Goal: Task Accomplishment & Management: Manage account settings

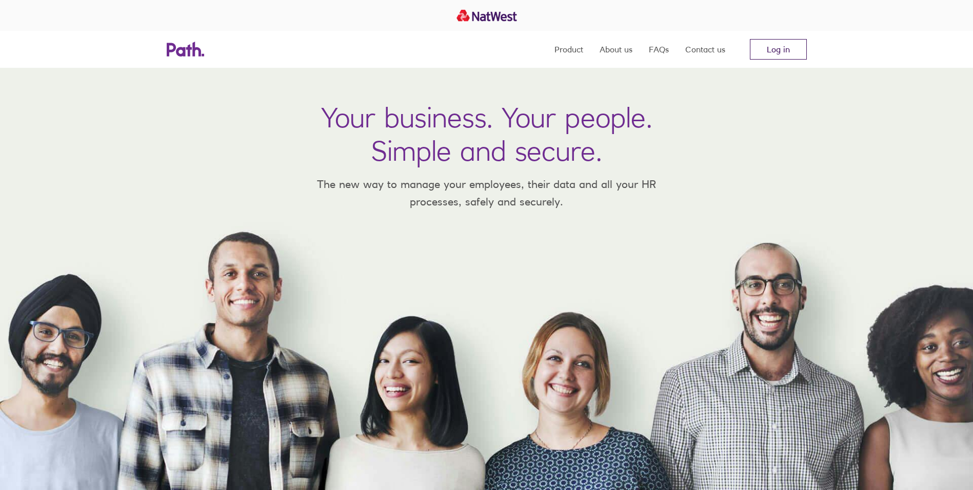
click at [772, 50] on link "Log in" at bounding box center [778, 49] width 57 height 21
click at [770, 50] on link "Log in" at bounding box center [778, 49] width 57 height 21
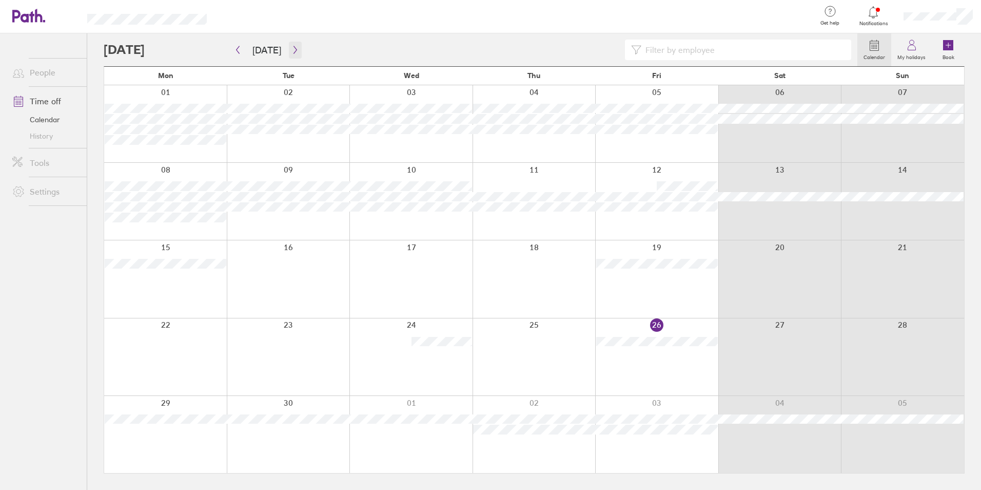
click at [294, 51] on icon "button" at bounding box center [295, 50] width 3 height 8
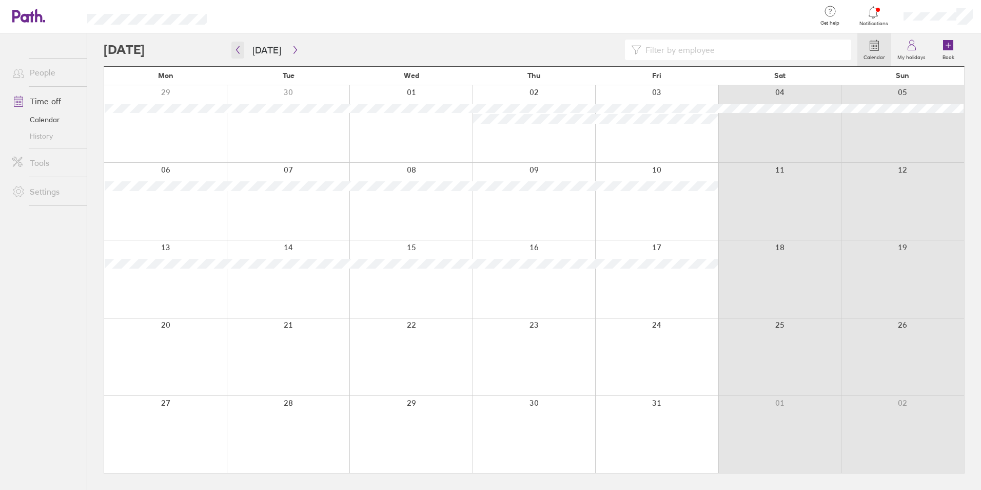
click at [234, 48] on icon "button" at bounding box center [238, 50] width 8 height 8
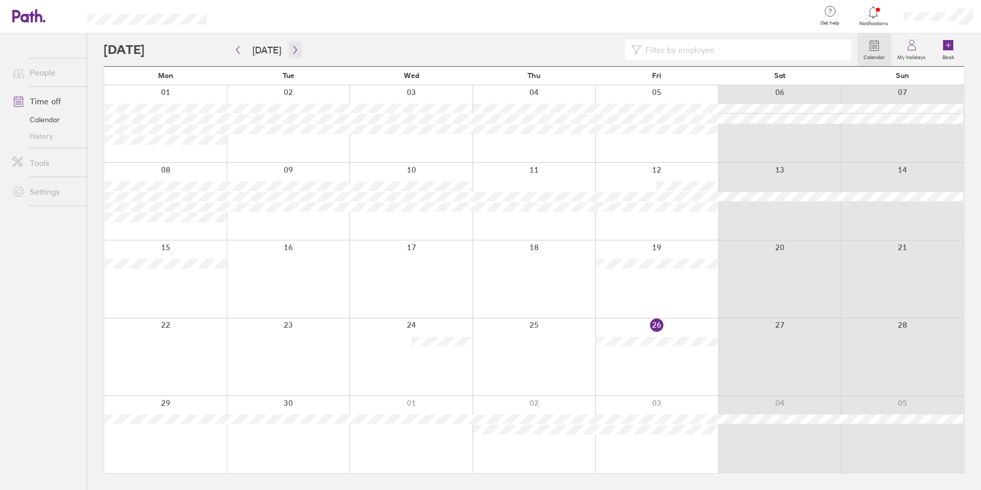
click at [291, 57] on button "button" at bounding box center [295, 50] width 13 height 17
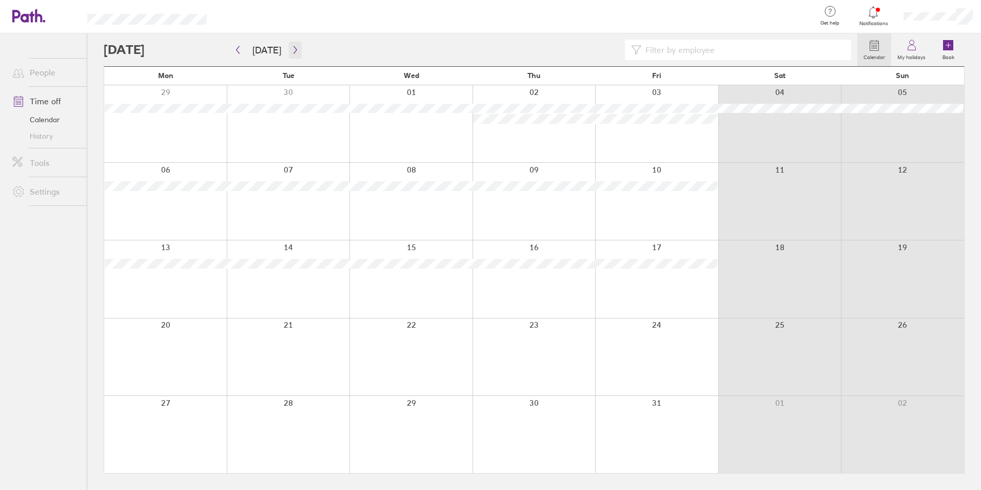
click at [289, 46] on button "button" at bounding box center [295, 50] width 13 height 17
